Goal: Transaction & Acquisition: Purchase product/service

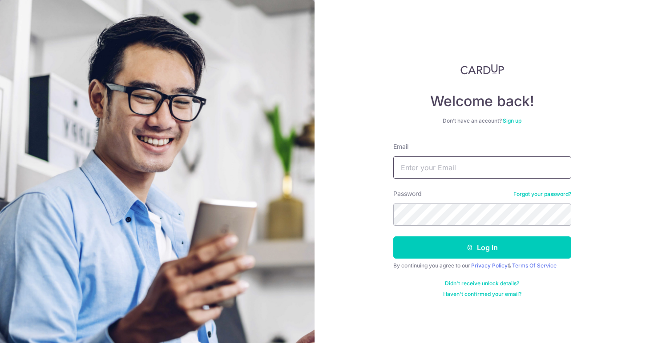
click at [456, 169] on input "Email" at bounding box center [482, 168] width 178 height 22
type input "tusharlama@live.com"
click at [393, 237] on button "Log in" at bounding box center [482, 248] width 178 height 22
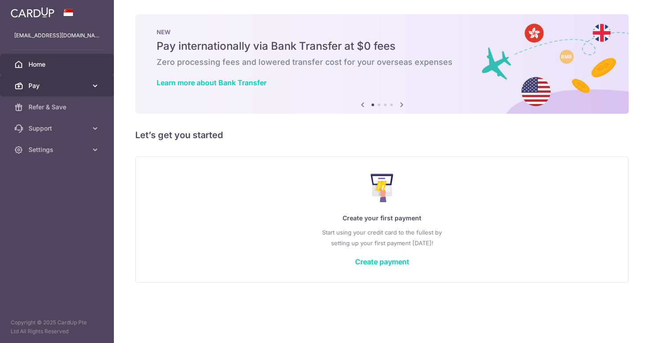
click at [60, 86] on span "Pay" at bounding box center [57, 85] width 59 height 9
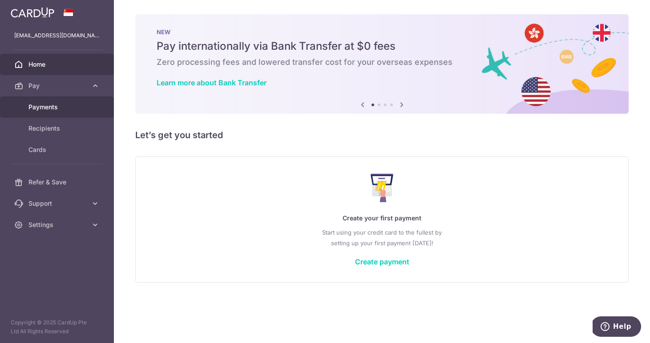
click at [47, 111] on span "Payments" at bounding box center [57, 107] width 59 height 9
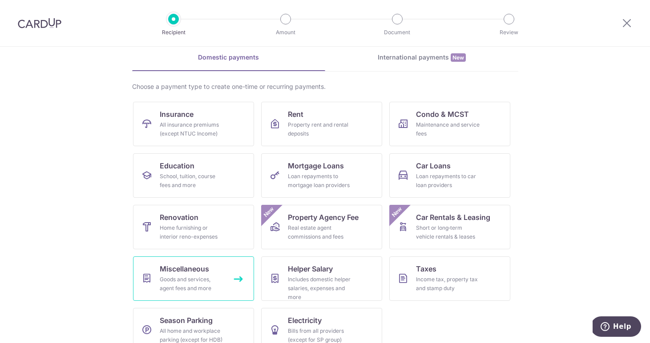
scroll to position [39, 0]
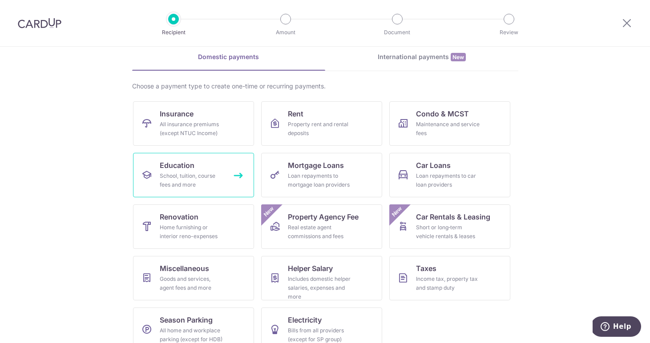
click at [216, 176] on div "School, tuition, course fees and more" at bounding box center [192, 181] width 64 height 18
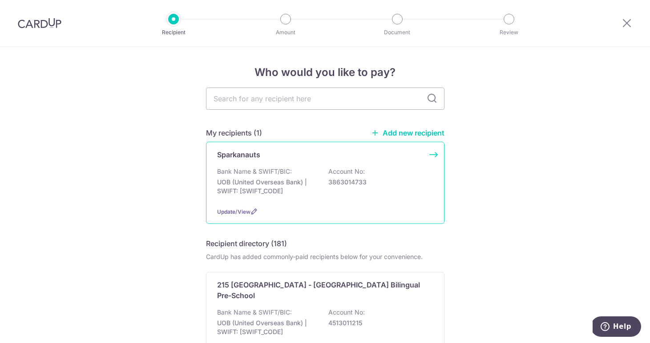
click at [429, 155] on div "Sparkanauts Bank Name & SWIFT/BIC: UOB (United Overseas Bank) | SWIFT: [SWIFT_C…" at bounding box center [325, 183] width 238 height 82
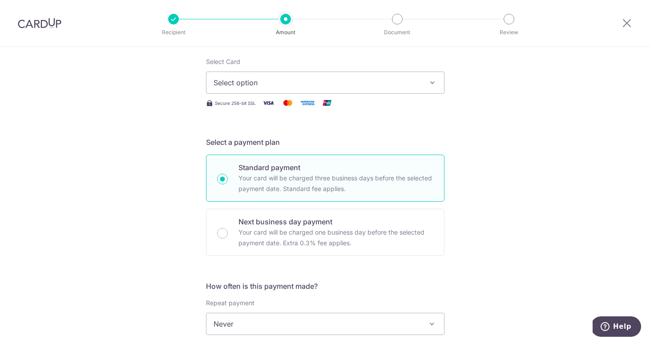
scroll to position [147, 0]
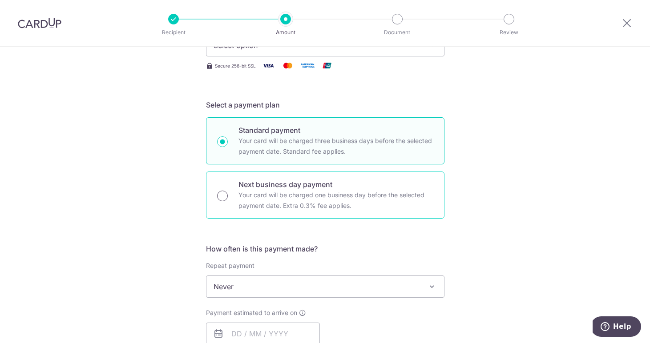
click at [225, 194] on input "Next business day payment Your card will be charged one business day before the…" at bounding box center [222, 196] width 11 height 11
radio input "true"
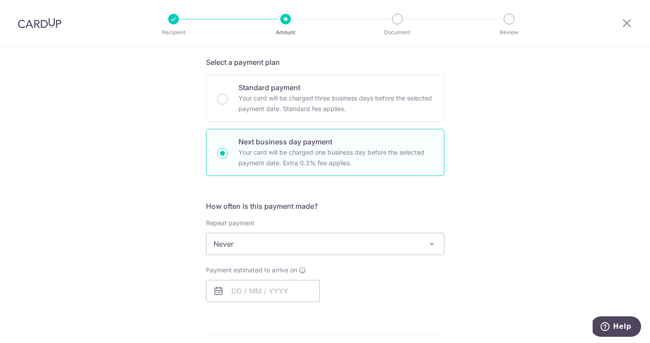
scroll to position [190, 0]
click at [279, 289] on input "text" at bounding box center [263, 291] width 114 height 22
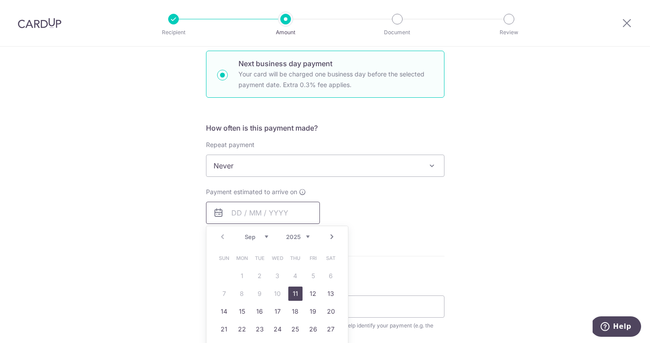
scroll to position [273, 0]
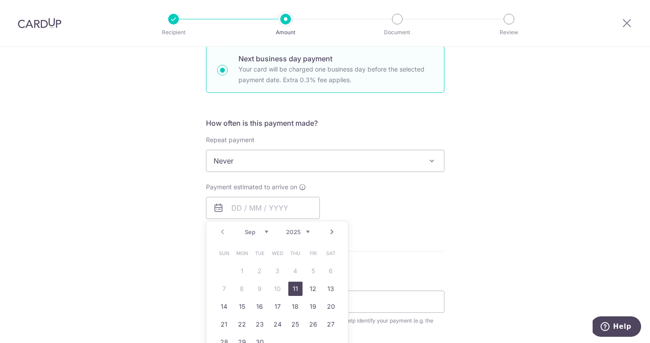
click at [290, 288] on link "11" at bounding box center [295, 289] width 14 height 14
type input "[DATE]"
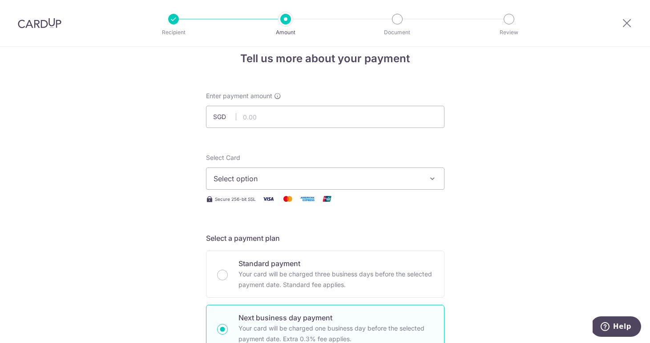
scroll to position [0, 0]
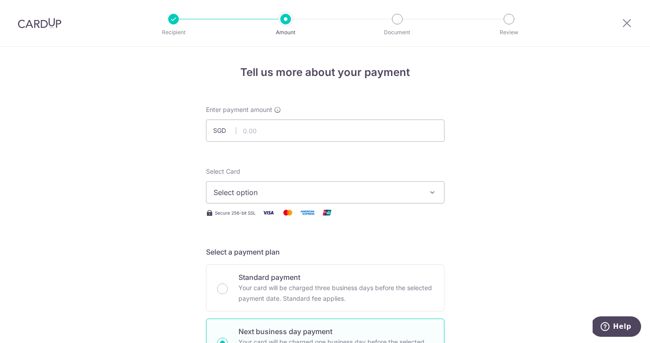
click at [312, 201] on button "Select option" at bounding box center [325, 193] width 238 height 22
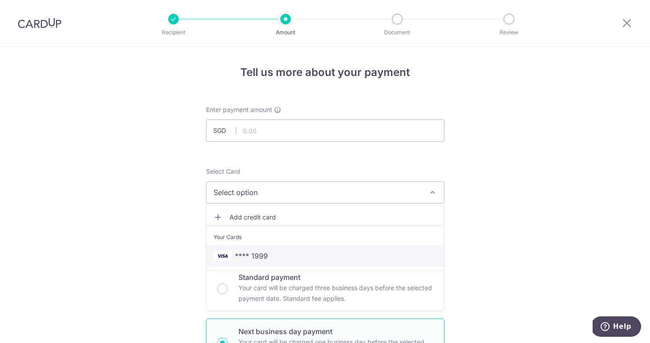
click at [248, 251] on span "**** 1999" at bounding box center [251, 256] width 33 height 11
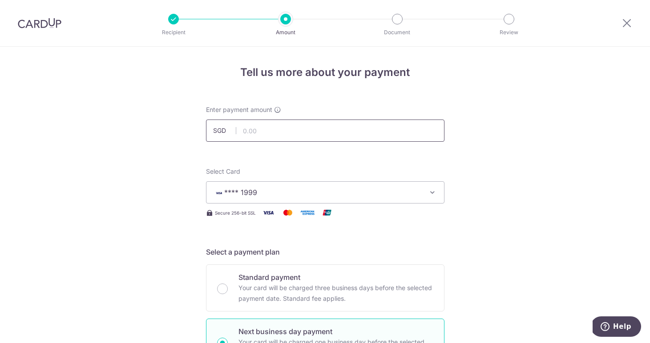
click at [275, 132] on input "text" at bounding box center [325, 131] width 238 height 22
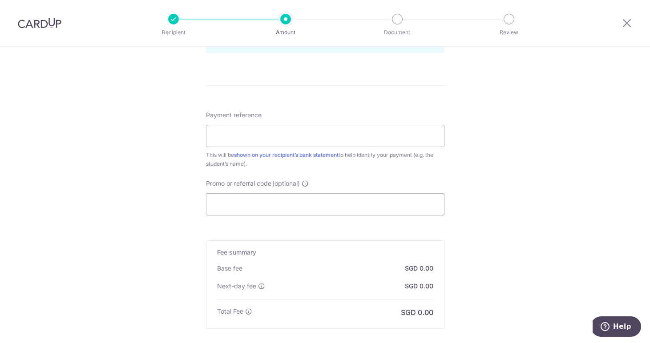
scroll to position [497, 0]
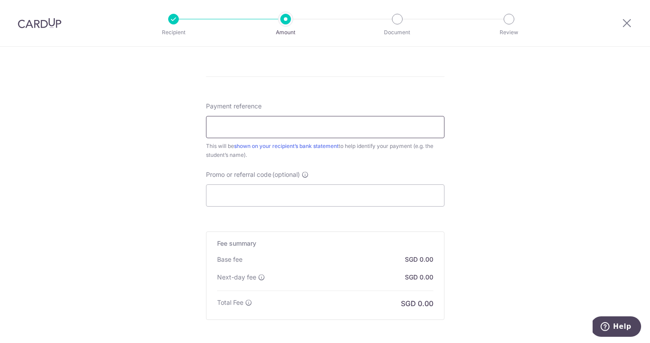
click at [268, 133] on input "Payment reference" at bounding box center [325, 127] width 238 height 22
type input "510.00"
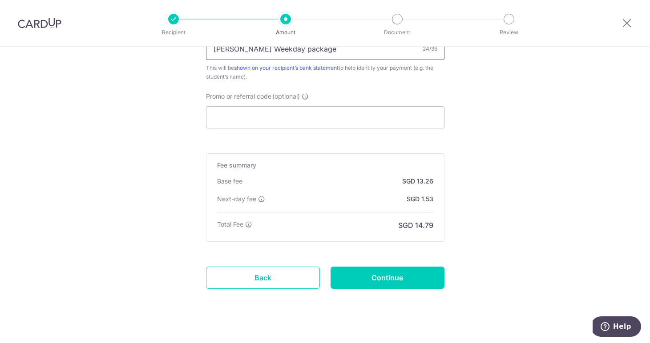
scroll to position [588, 0]
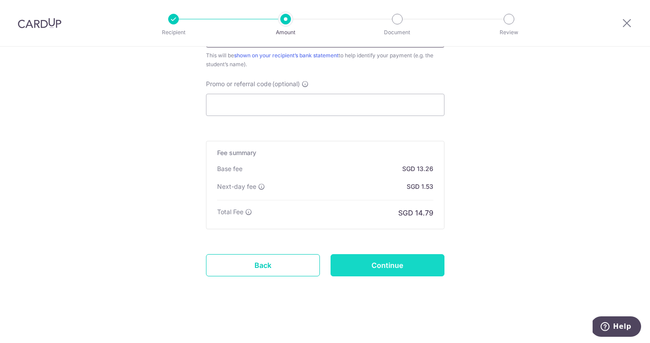
type input "Trishika Weekday package"
click at [389, 269] on input "Continue" at bounding box center [388, 265] width 114 height 22
type input "Create Schedule"
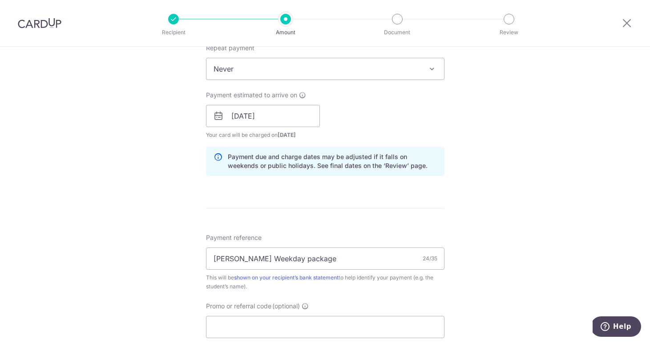
scroll to position [357, 0]
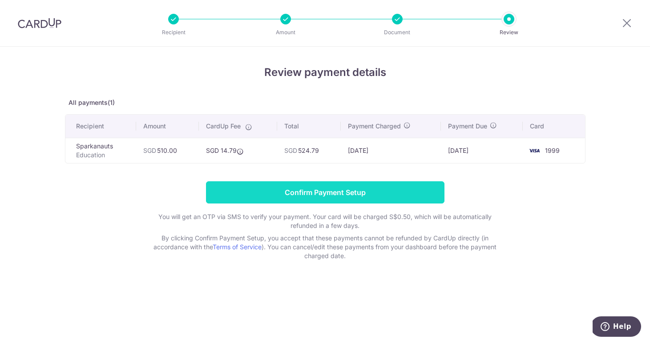
click at [362, 193] on input "Confirm Payment Setup" at bounding box center [325, 193] width 238 height 22
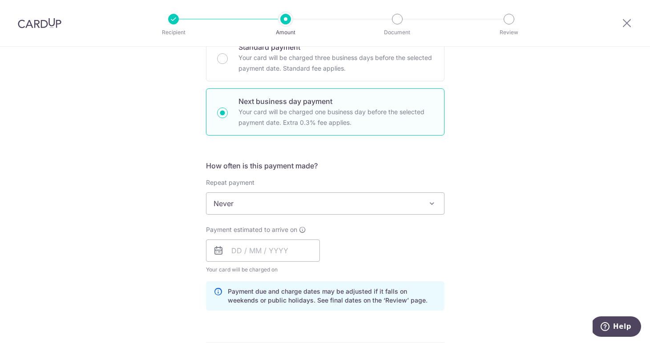
scroll to position [292, 0]
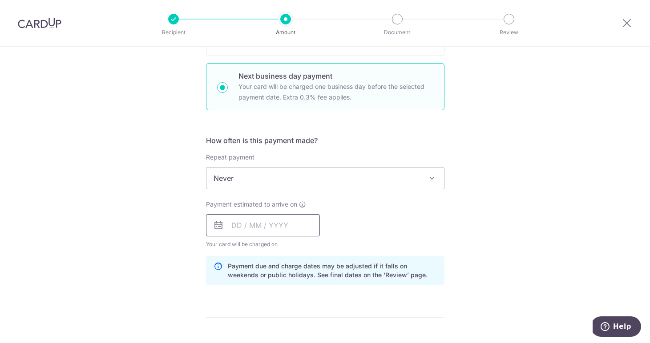
click at [240, 221] on input "text" at bounding box center [263, 225] width 114 height 22
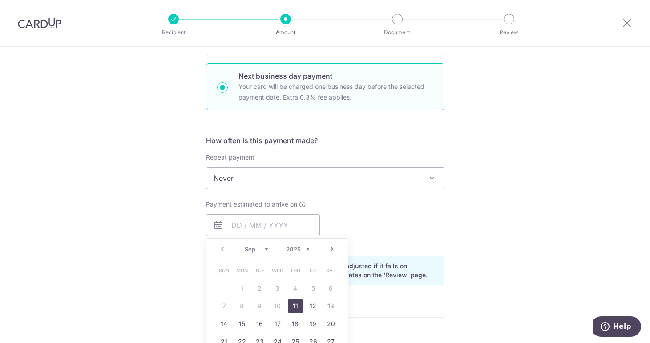
drag, startPoint x: 297, startPoint y: 306, endPoint x: 299, endPoint y: 188, distance: 117.5
click at [297, 306] on link "11" at bounding box center [295, 306] width 14 height 14
type input "[DATE]"
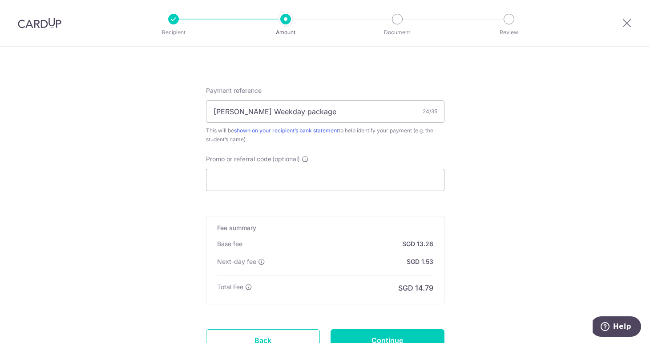
scroll to position [624, 0]
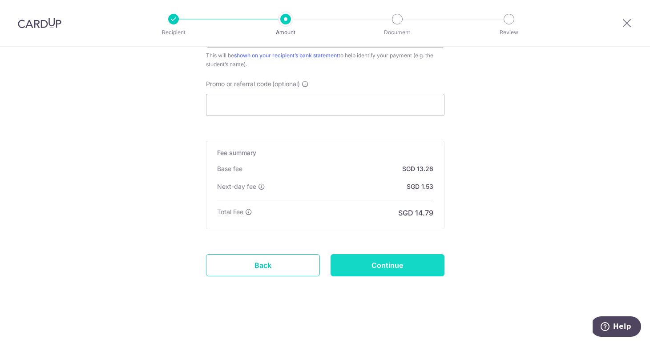
click at [382, 266] on input "Continue" at bounding box center [388, 265] width 114 height 22
type input "Update Schedule"
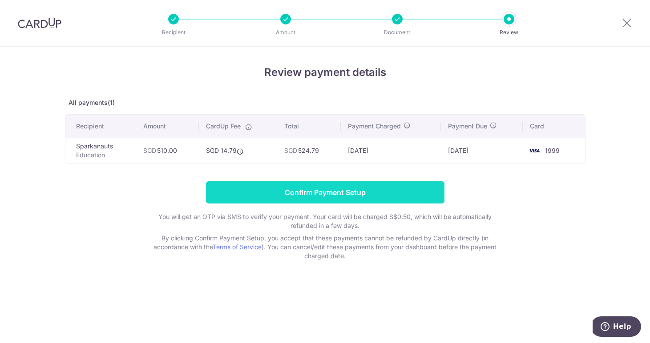
click at [338, 194] on input "Confirm Payment Setup" at bounding box center [325, 193] width 238 height 22
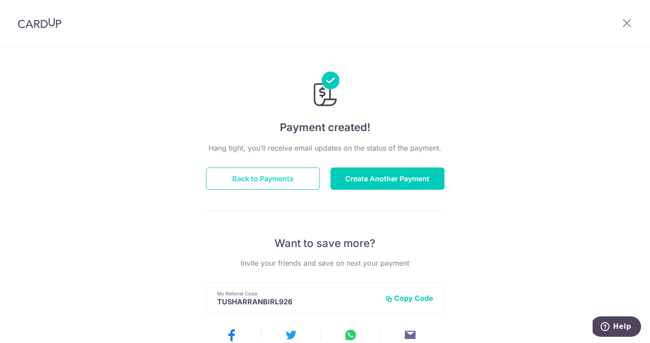
click at [271, 178] on button "Back to Payments" at bounding box center [263, 179] width 114 height 22
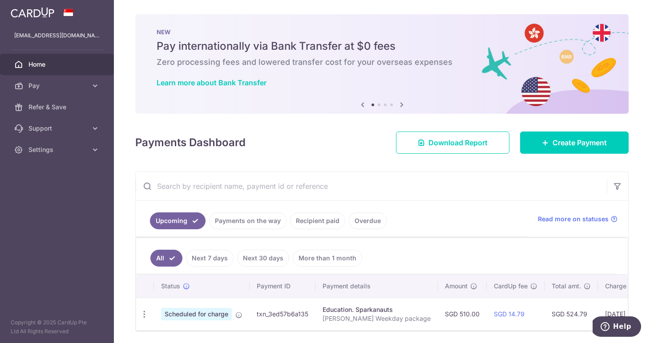
scroll to position [31, 0]
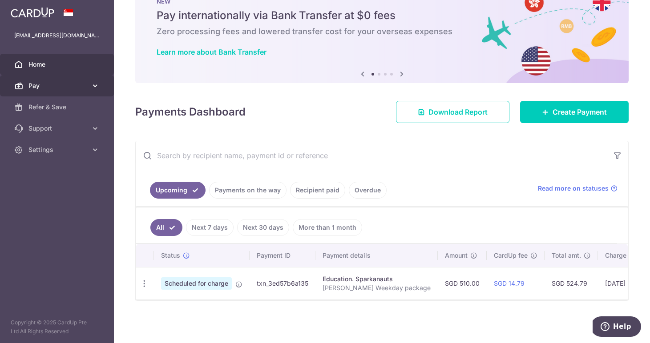
click at [44, 81] on span "Pay" at bounding box center [57, 85] width 59 height 9
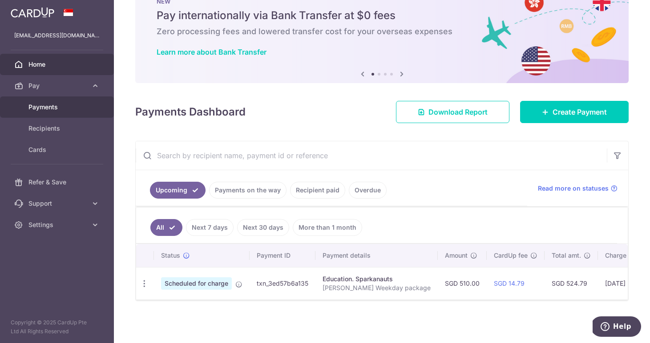
click at [44, 109] on span "Payments" at bounding box center [57, 107] width 59 height 9
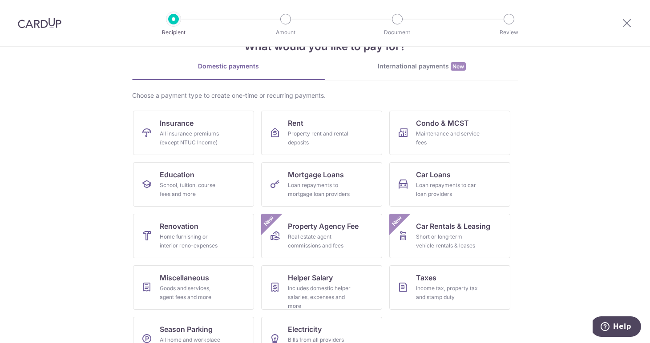
scroll to position [55, 0]
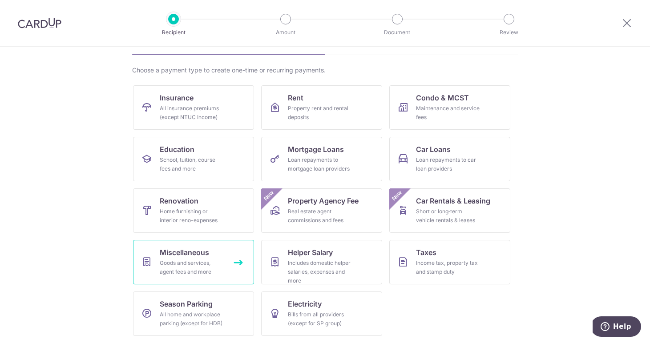
click at [201, 265] on div "Goods and services, agent fees and more" at bounding box center [192, 268] width 64 height 18
